Goal: Transaction & Acquisition: Book appointment/travel/reservation

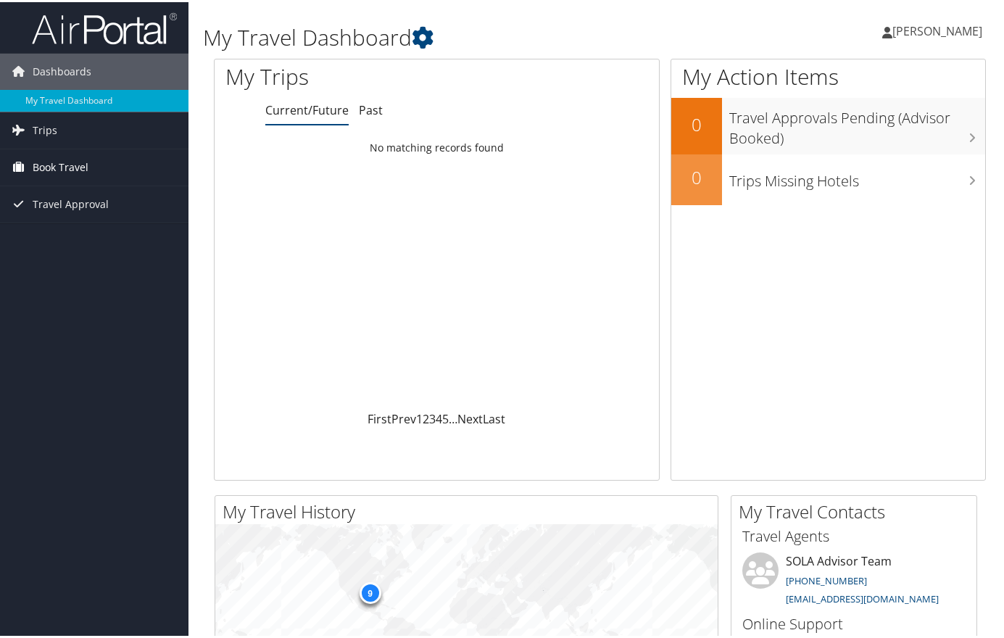
click at [57, 152] on span "Book Travel" at bounding box center [61, 165] width 56 height 36
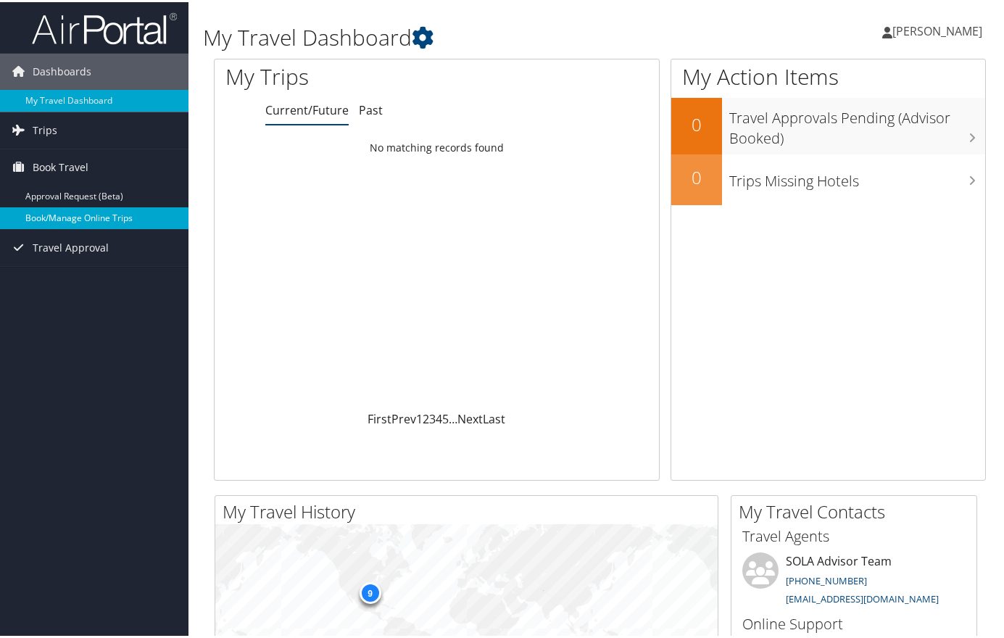
click at [74, 218] on link "Book/Manage Online Trips" at bounding box center [94, 216] width 189 height 22
click at [49, 212] on link "Book/Manage Online Trips" at bounding box center [94, 216] width 189 height 22
